Goal: Use online tool/utility: Utilize a website feature to perform a specific function

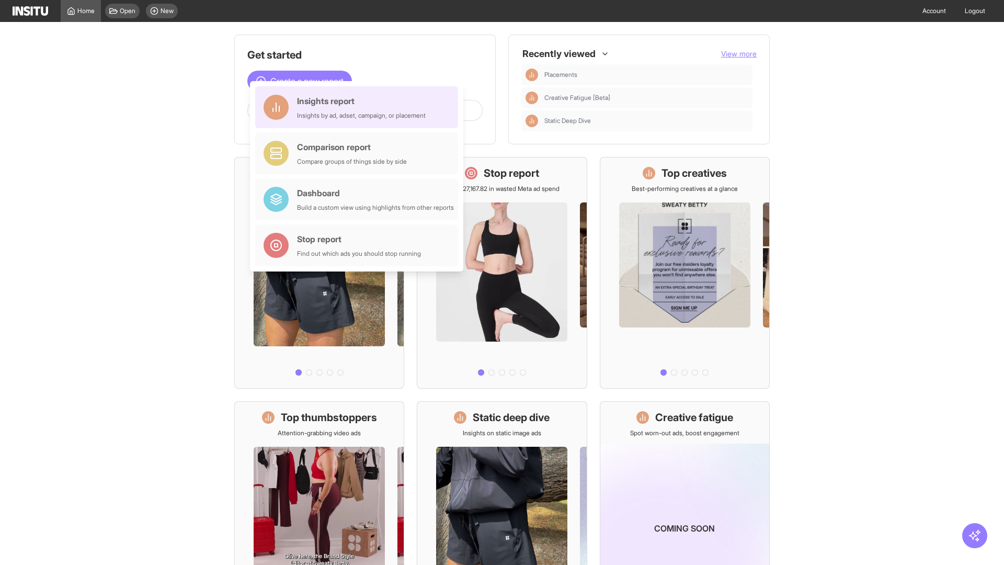
click at [359, 107] on div "Insights report Insights by ad, adset, campaign, or placement" at bounding box center [361, 107] width 129 height 25
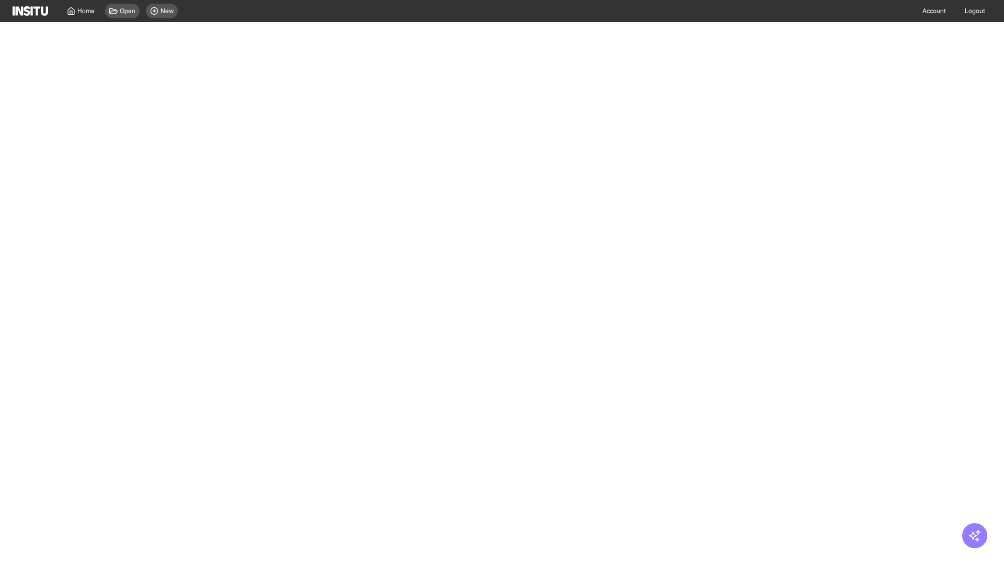
select select "**"
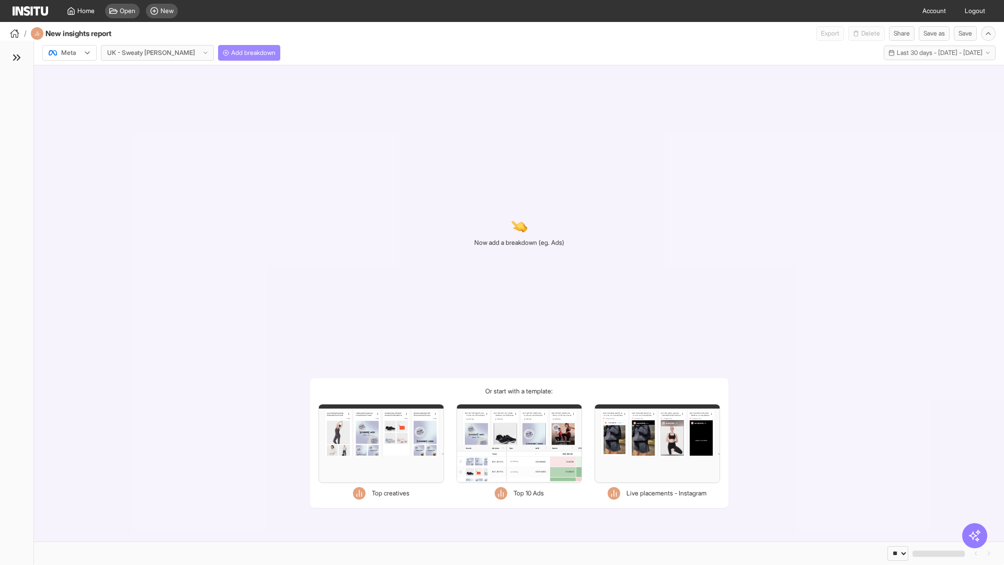
click at [231, 53] on span "Add breakdown" at bounding box center [253, 53] width 44 height 8
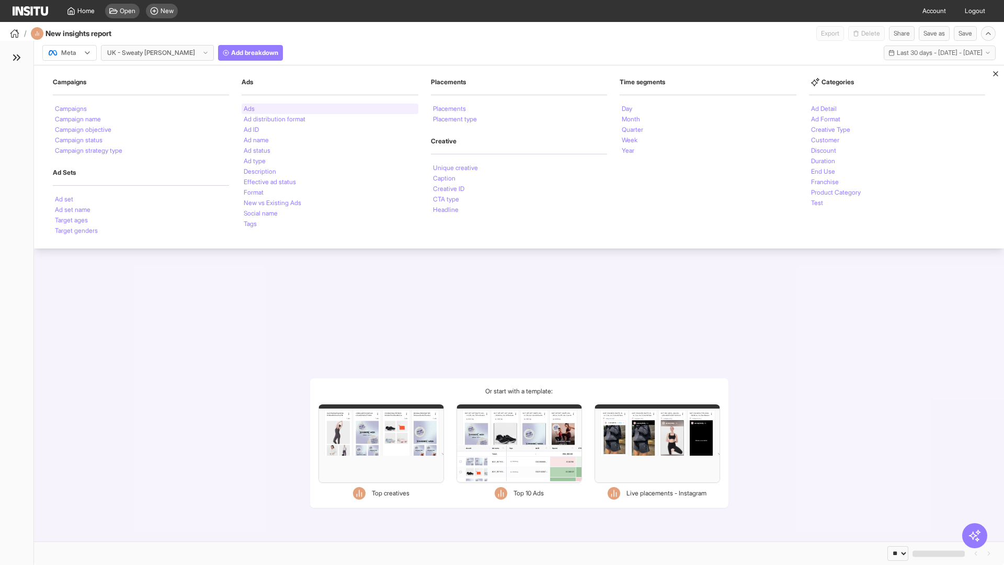
click at [249, 109] on li "Ads" at bounding box center [249, 109] width 11 height 6
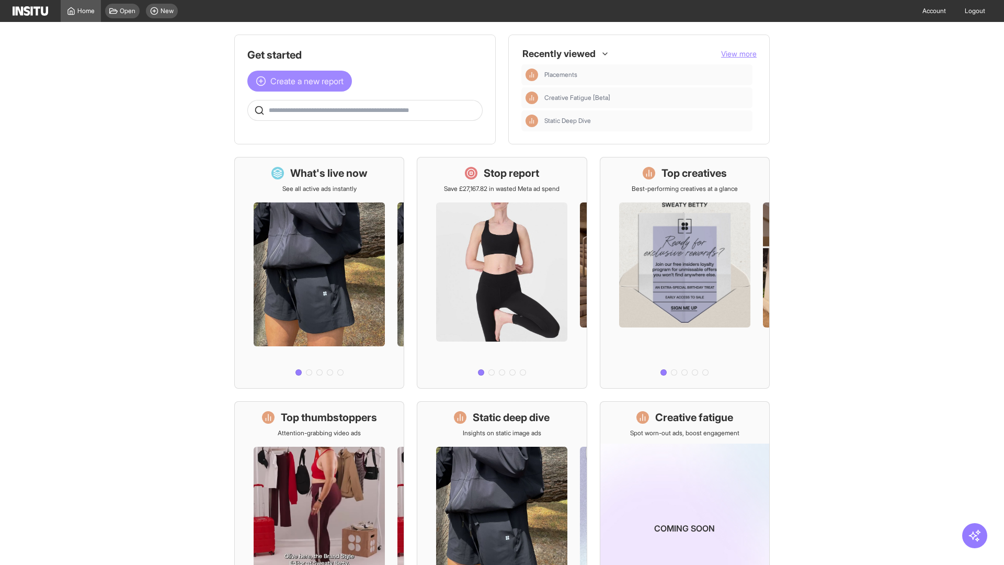
click at [302, 81] on span "Create a new report" at bounding box center [306, 81] width 73 height 13
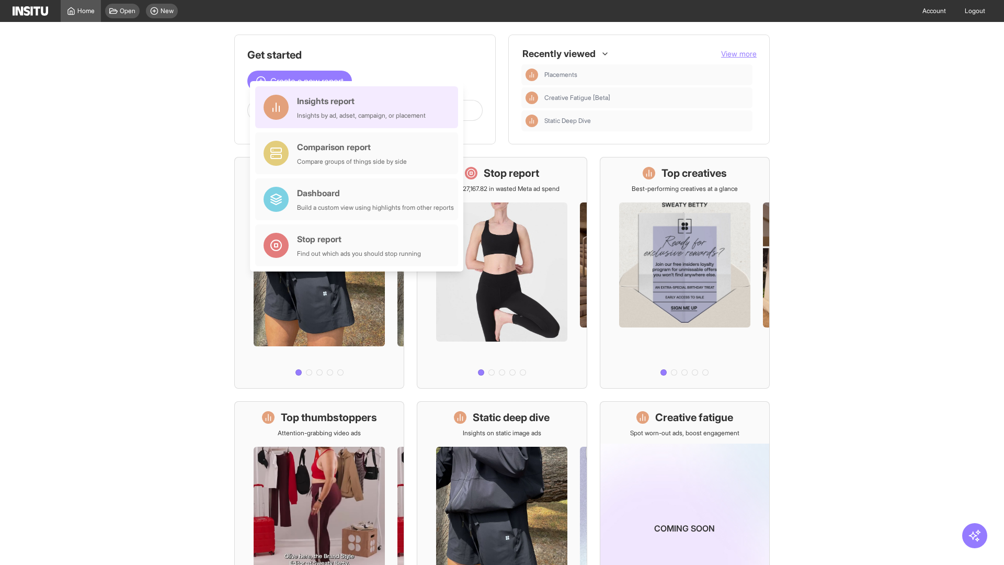
click at [359, 107] on div "Insights report Insights by ad, adset, campaign, or placement" at bounding box center [361, 107] width 129 height 25
